Goal: Task Accomplishment & Management: Use online tool/utility

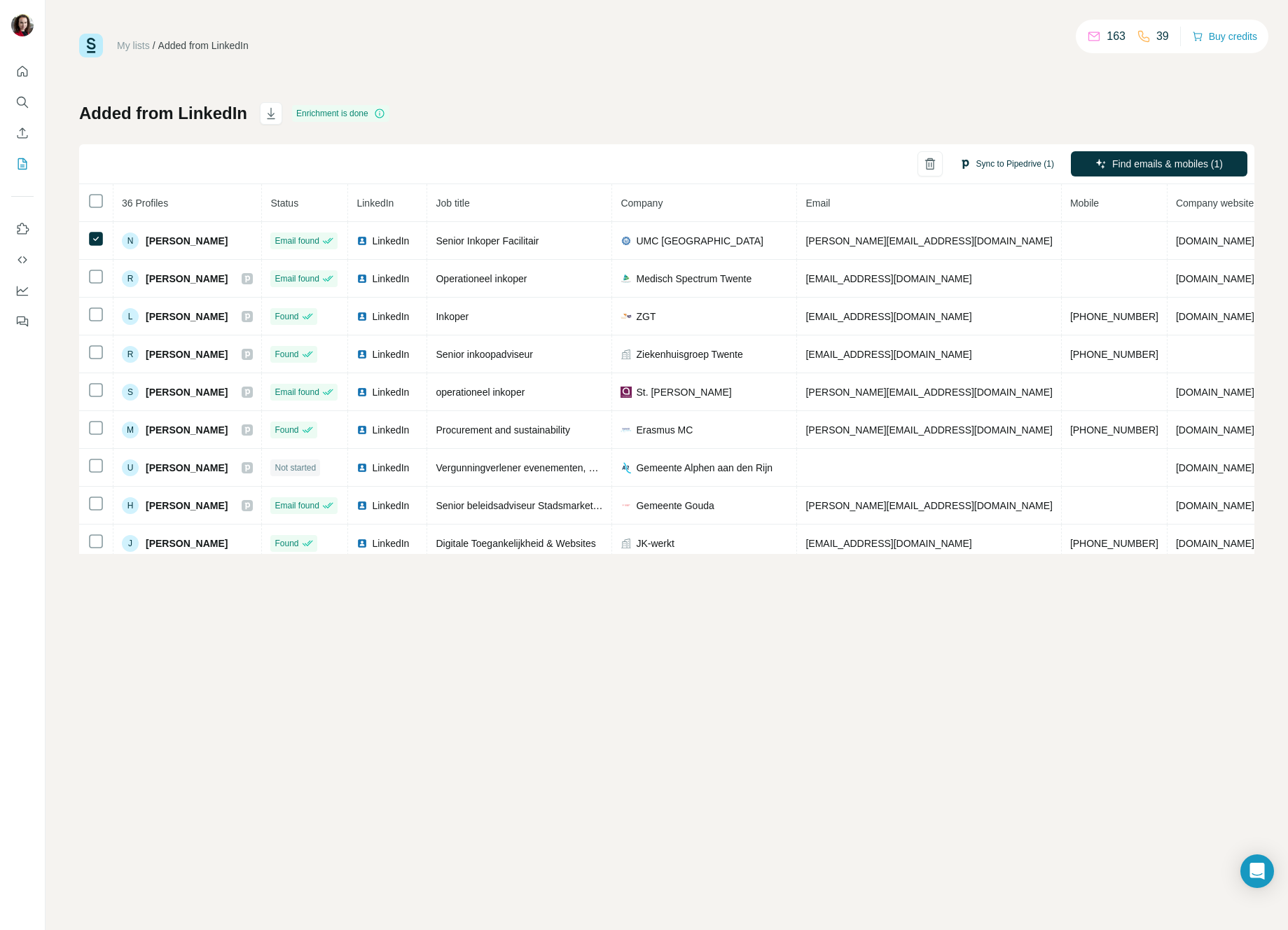
click at [1024, 166] on button "Sync to Pipedrive (1)" at bounding box center [1006, 163] width 114 height 21
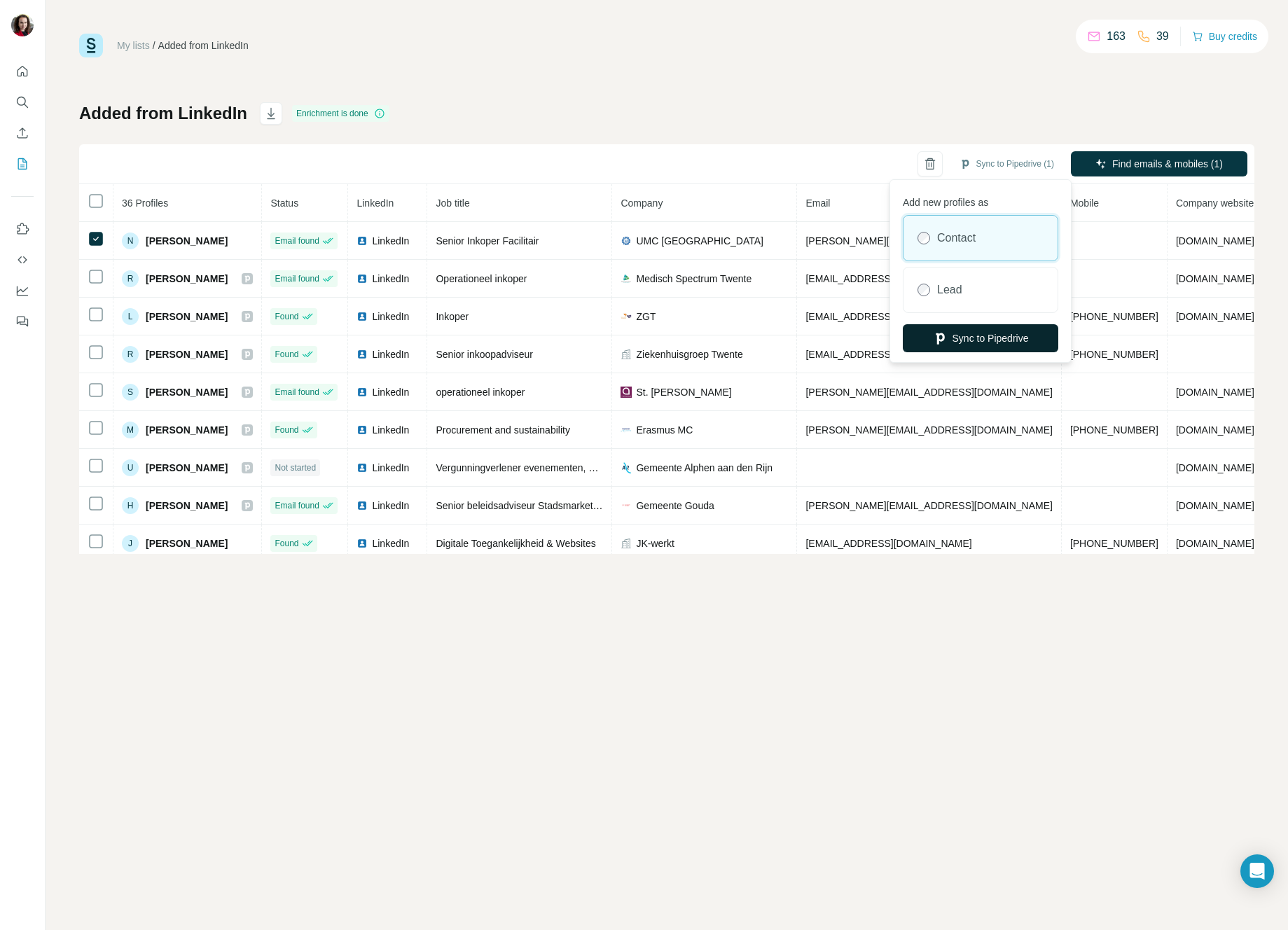
drag, startPoint x: 956, startPoint y: 295, endPoint x: 973, endPoint y: 333, distance: 41.6
click at [956, 296] on label "Lead" at bounding box center [949, 290] width 25 height 17
click at [978, 336] on button "Sync to Pipedrive" at bounding box center [980, 338] width 155 height 28
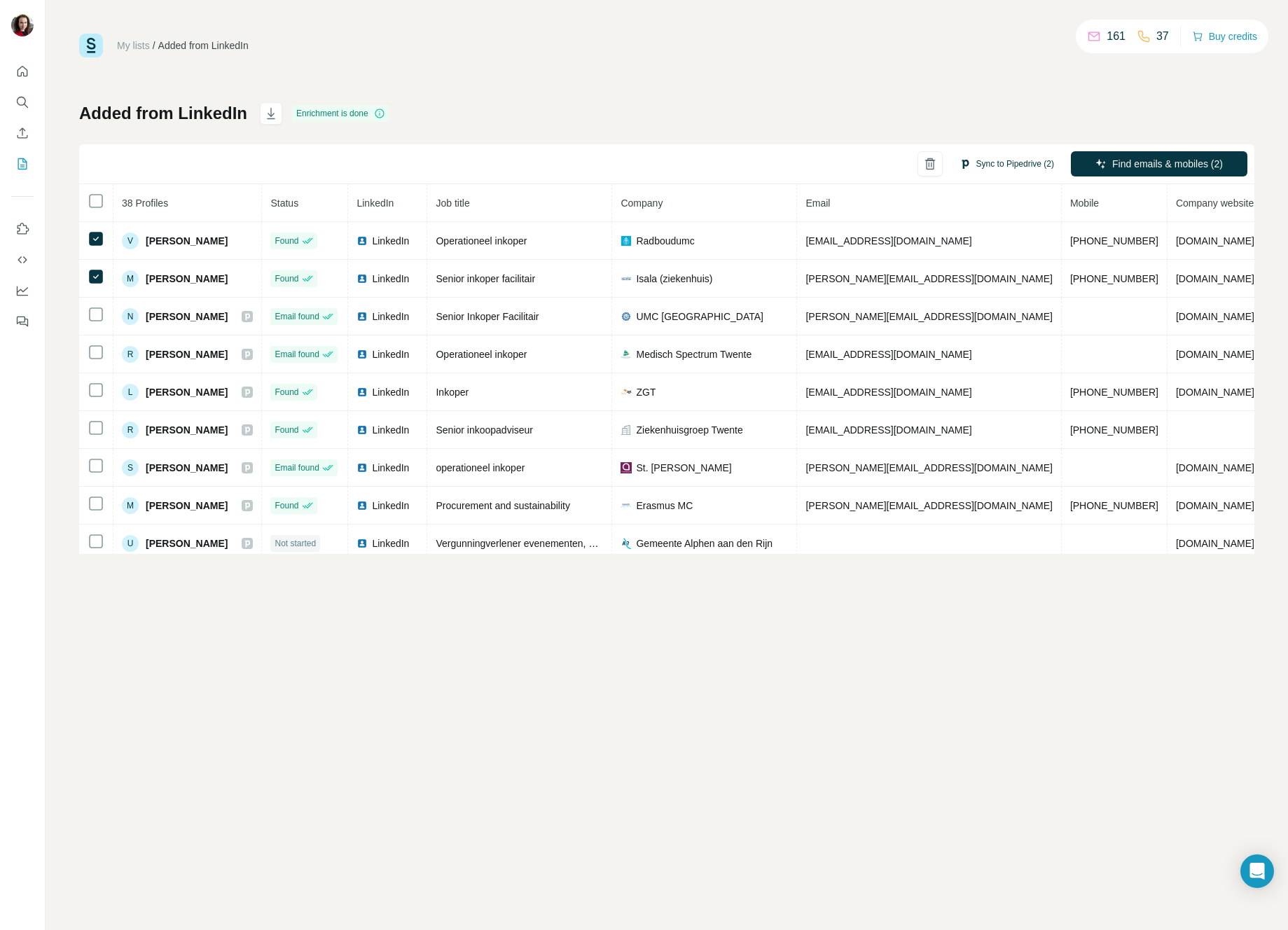
click at [999, 154] on button "Sync to Pipedrive (2)" at bounding box center [1006, 163] width 114 height 21
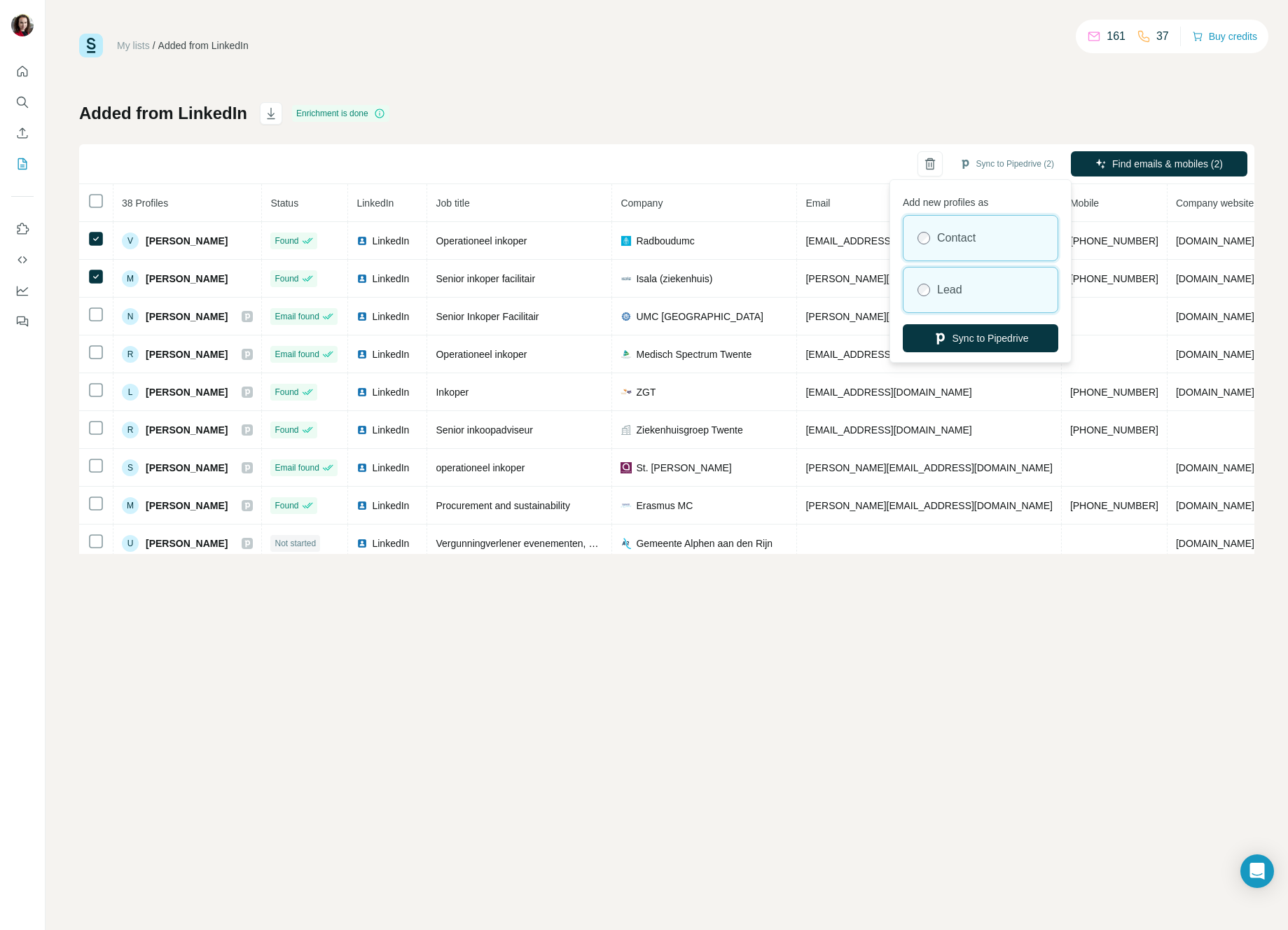
click at [966, 309] on div "Lead" at bounding box center [980, 290] width 154 height 45
click at [969, 331] on button "Sync to Pipedrive" at bounding box center [980, 338] width 155 height 28
